Goal: Information Seeking & Learning: Learn about a topic

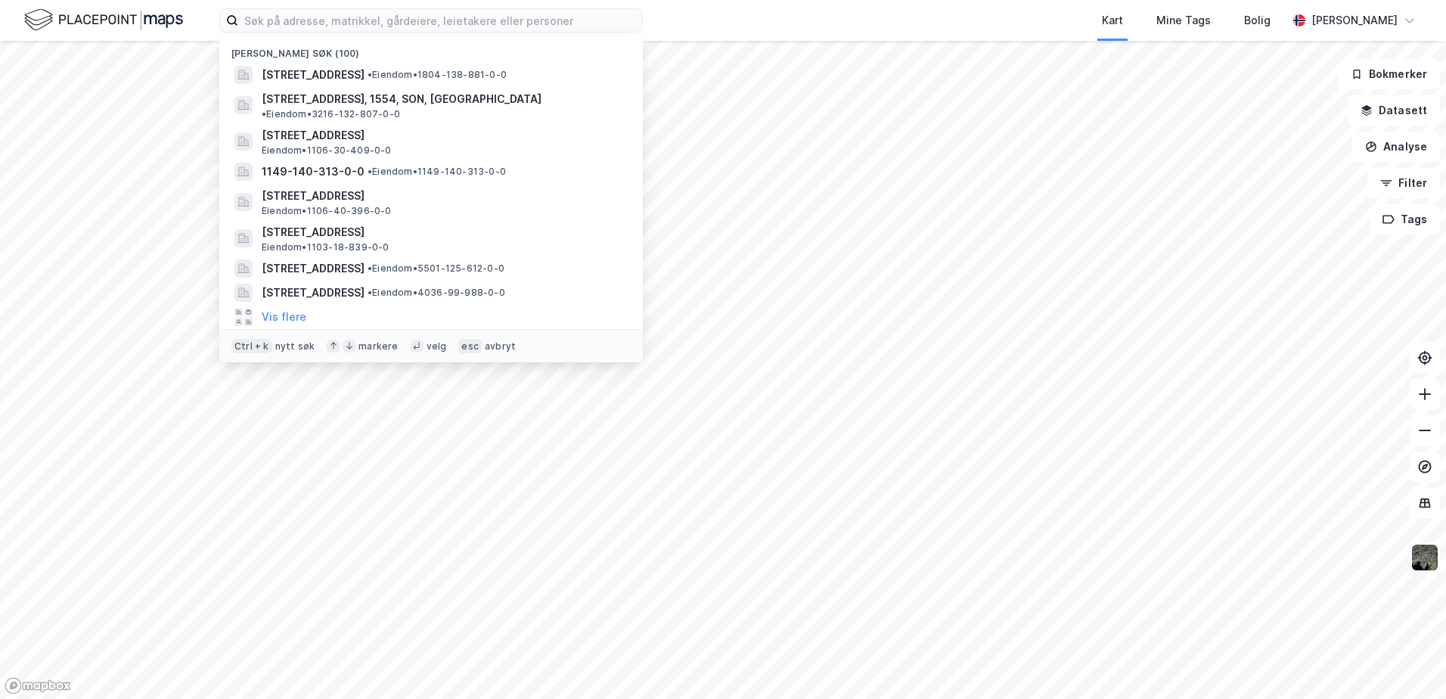
click at [439, 13] on input at bounding box center [440, 20] width 404 height 23
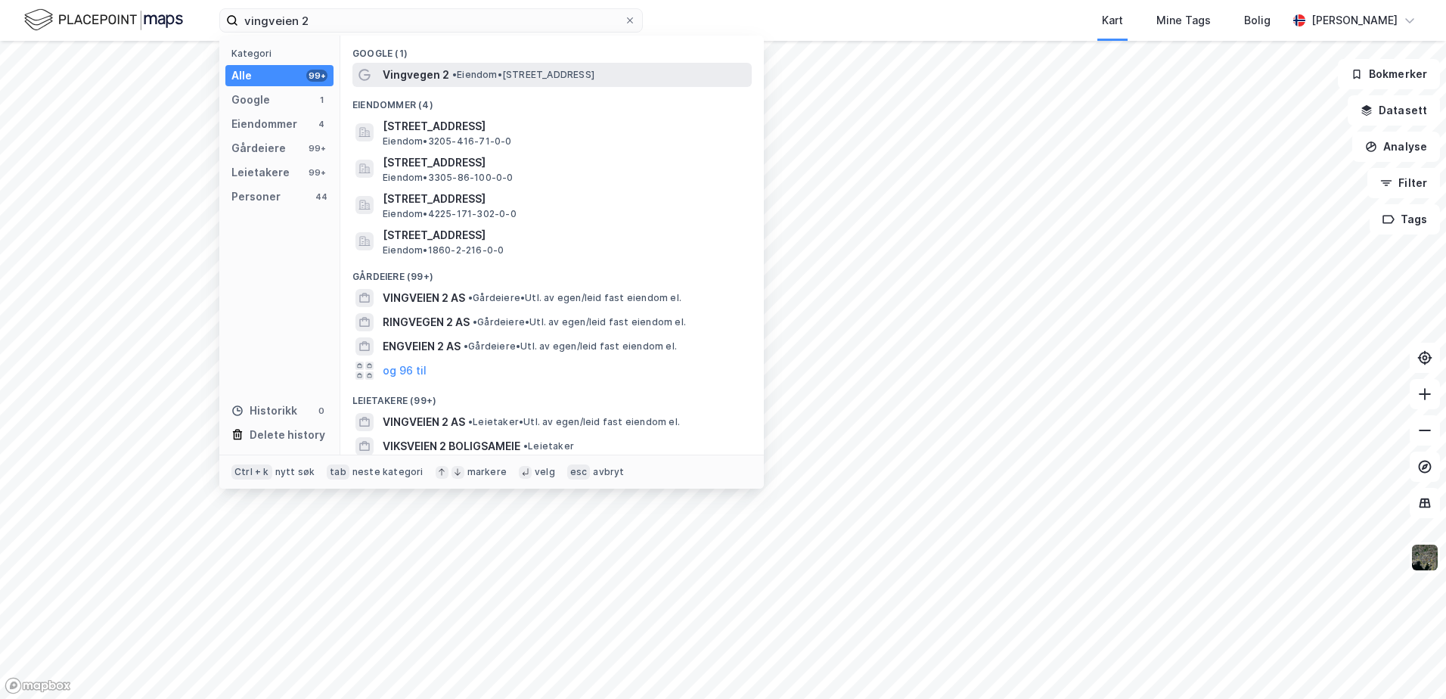
type input "vingveien 2"
click at [454, 69] on span "•" at bounding box center [454, 74] width 5 height 11
